Goal: Use online tool/utility: Use online tool/utility

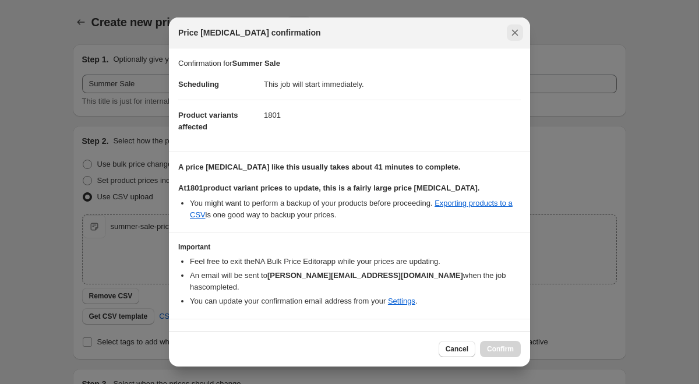
scroll to position [147, 0]
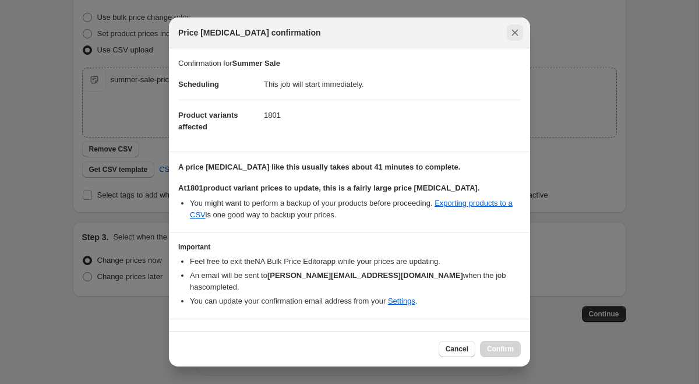
click at [514, 28] on icon "Close" at bounding box center [515, 33] width 12 height 12
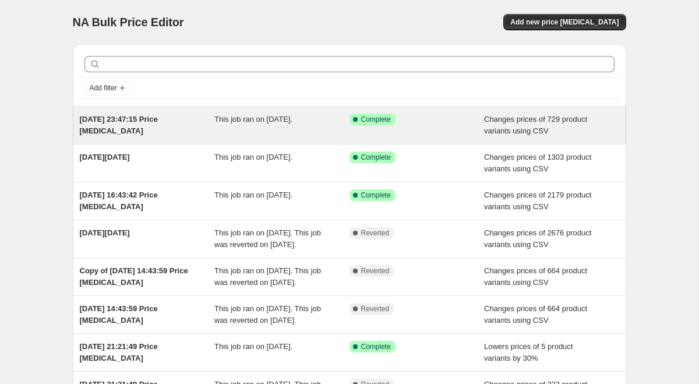
click at [186, 131] on div "6 Dec 2024, 23:47:15 Price change job" at bounding box center [147, 125] width 135 height 23
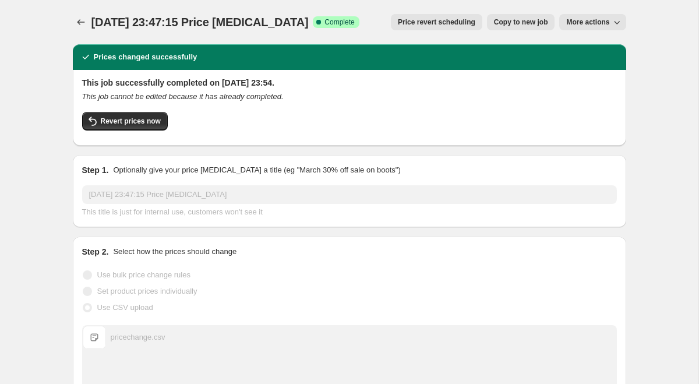
click at [75, 20] on icon "Price change jobs" at bounding box center [81, 22] width 12 height 12
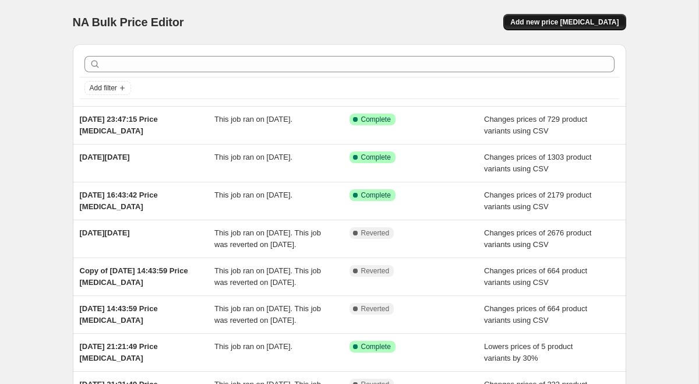
click at [556, 19] on span "Add new price change job" at bounding box center [564, 21] width 108 height 9
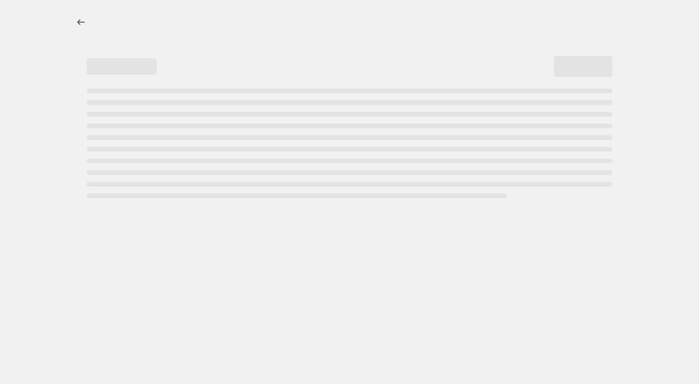
select select "percentage"
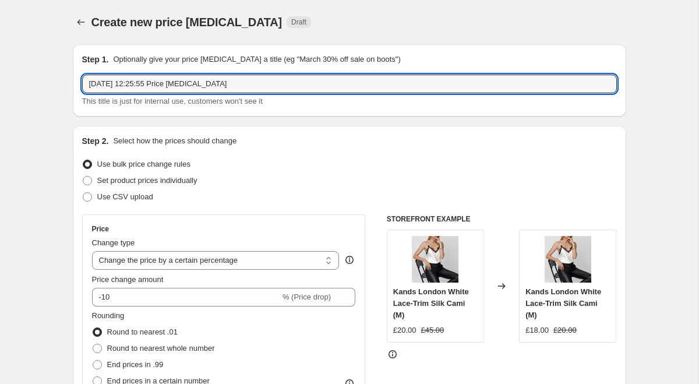
drag, startPoint x: 242, startPoint y: 91, endPoint x: 77, endPoint y: 79, distance: 165.3
click at [77, 79] on div "Step 1. Optionally give your price change job a title (eg "March 30% off sale o…" at bounding box center [349, 80] width 553 height 72
type input "Summer Sale"
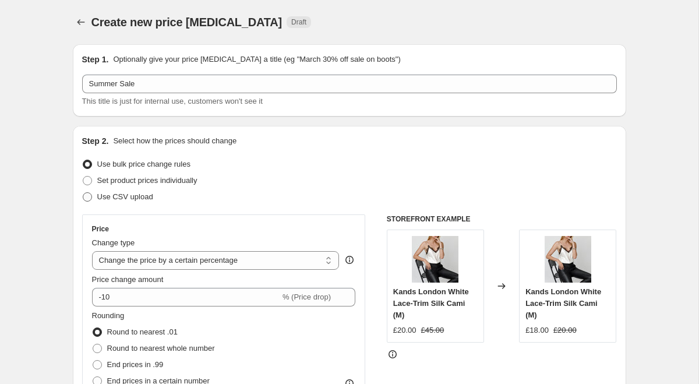
drag, startPoint x: 110, startPoint y: 193, endPoint x: 122, endPoint y: 197, distance: 12.7
click at [110, 193] on span "Use CSV upload" at bounding box center [125, 196] width 56 height 9
click at [83, 193] on input "Use CSV upload" at bounding box center [83, 192] width 1 height 1
radio input "true"
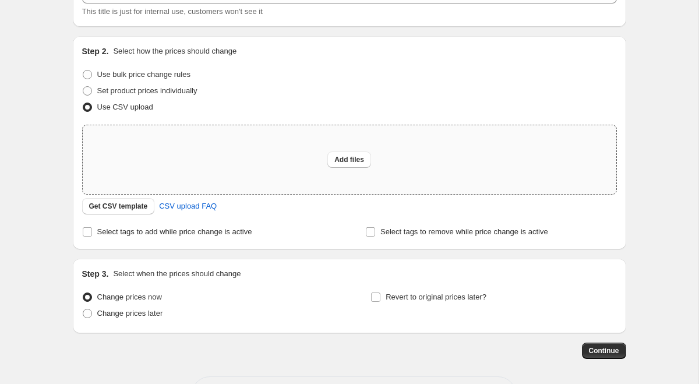
scroll to position [94, 0]
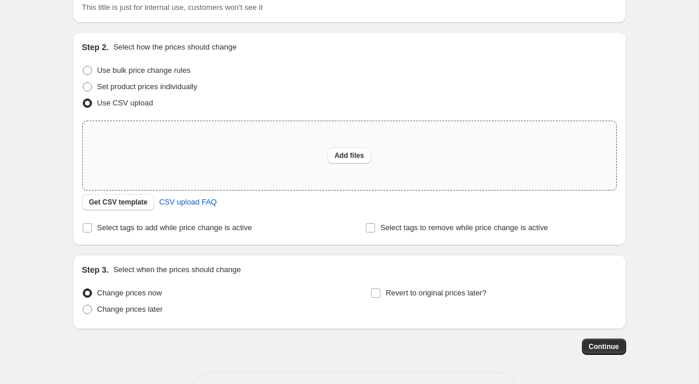
click at [325, 160] on div "Add files" at bounding box center [350, 155] width 534 height 69
type input "C:\fakepath\summer-sale-price-change-25.csv"
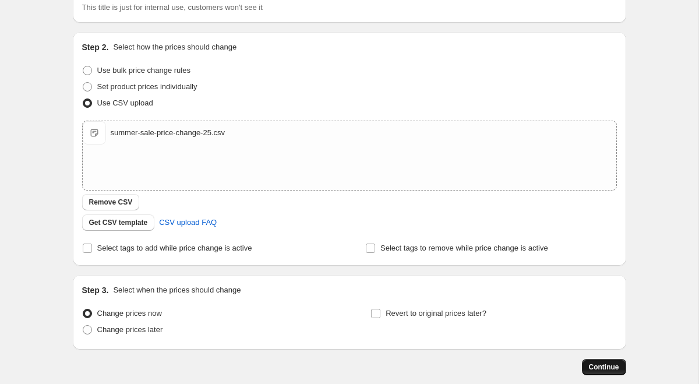
click at [591, 366] on span "Continue" at bounding box center [604, 366] width 30 height 9
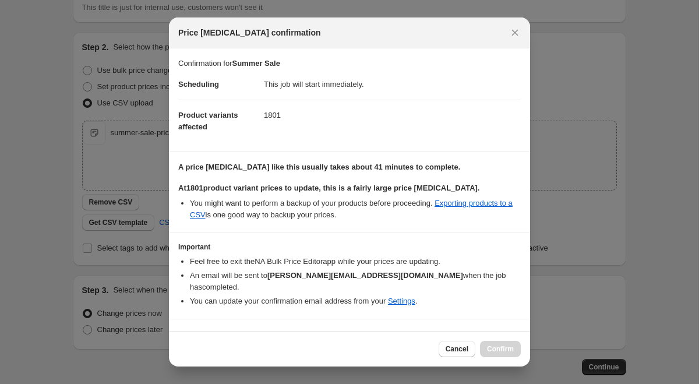
click at [175, 325] on section "I understand that this price [MEDICAL_DATA] will affect 1801 product variants" at bounding box center [349, 336] width 361 height 35
click at [178, 332] on span ":r4f:" at bounding box center [183, 337] width 10 height 10
click at [179, 332] on input "I understand that this price [MEDICAL_DATA] will affect 1801 product variants" at bounding box center [183, 336] width 9 height 9
checkbox input "true"
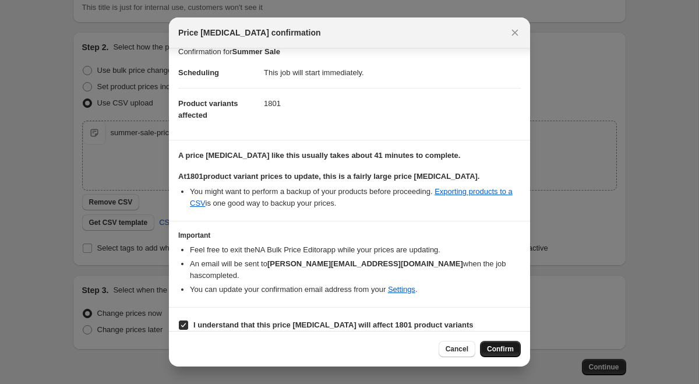
click at [490, 355] on button "Confirm" at bounding box center [500, 349] width 41 height 16
